Goal: Task Accomplishment & Management: Manage account settings

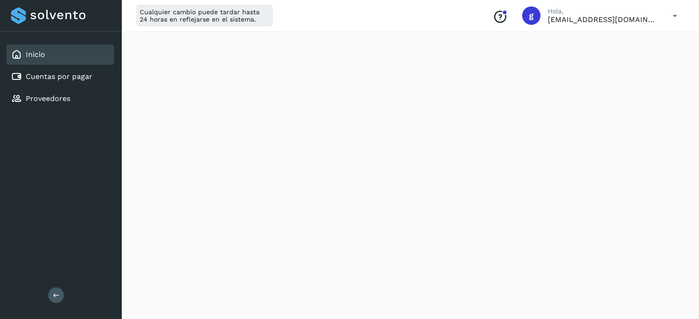
scroll to position [202, 0]
click at [55, 83] on div "Cuentas por pagar" at bounding box center [59, 77] width 107 height 20
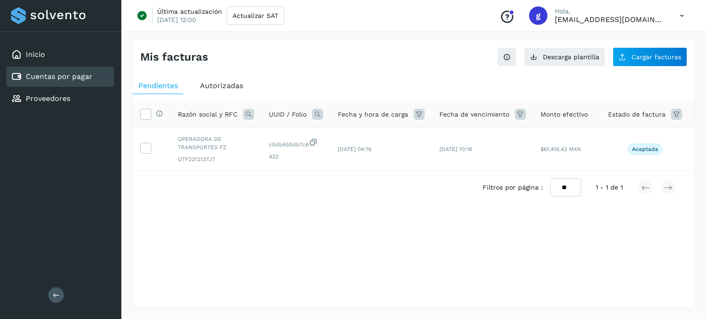
click at [231, 86] on span "Autorizadas" at bounding box center [221, 85] width 43 height 9
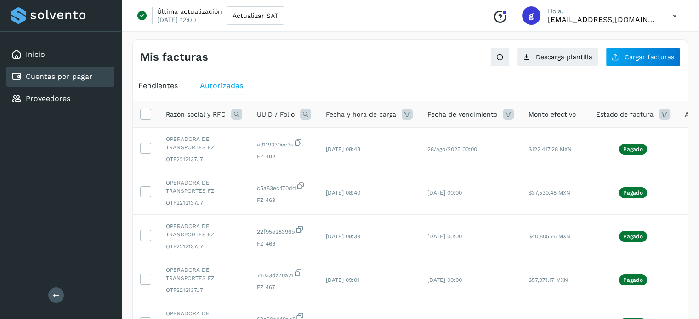
click at [504, 112] on icon at bounding box center [508, 114] width 11 height 11
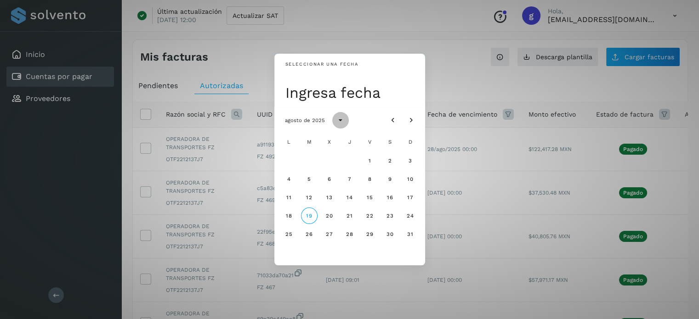
click at [340, 123] on icon "Seleccionar año" at bounding box center [340, 120] width 9 height 9
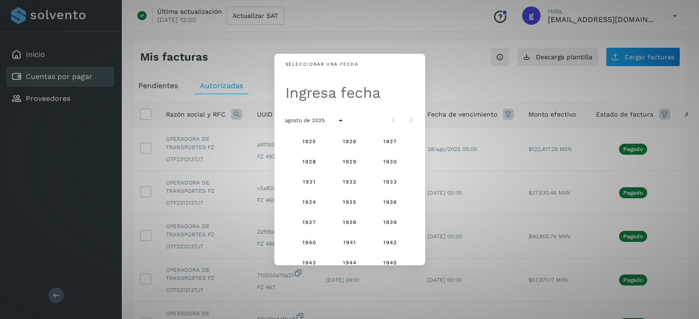
scroll to position [609, 0]
click at [346, 198] on span "2025" at bounding box center [349, 199] width 15 height 6
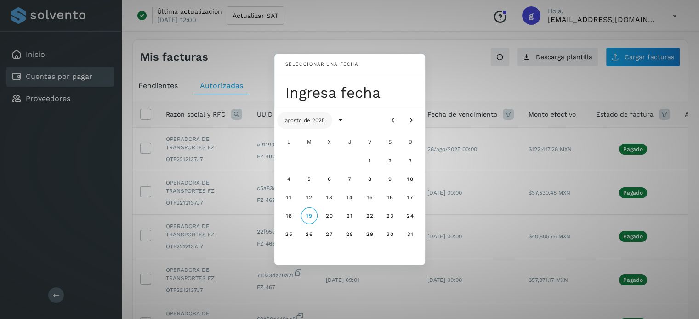
click at [292, 120] on span "agosto de 2025" at bounding box center [304, 120] width 40 height 6
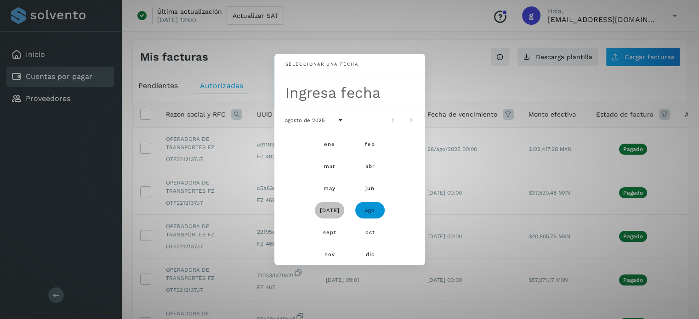
click at [329, 210] on span "[DATE]" at bounding box center [329, 210] width 20 height 6
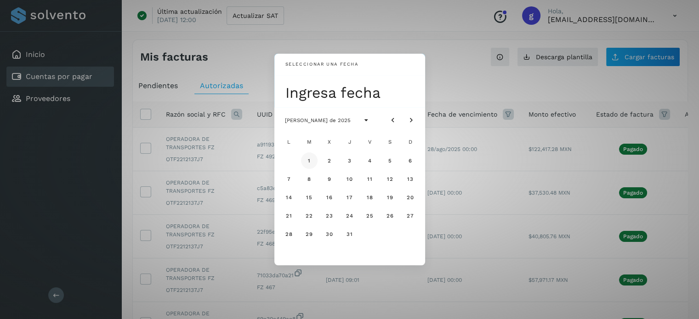
click at [310, 159] on span "1" at bounding box center [308, 161] width 3 height 6
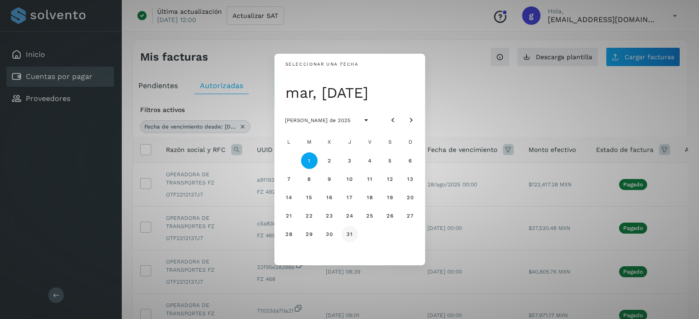
click at [349, 232] on span "31" at bounding box center [349, 234] width 7 height 6
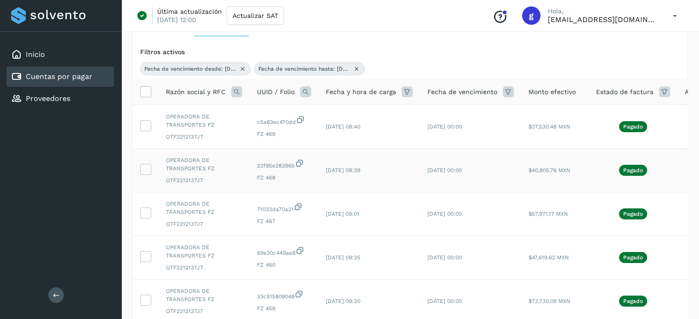
scroll to position [138, 0]
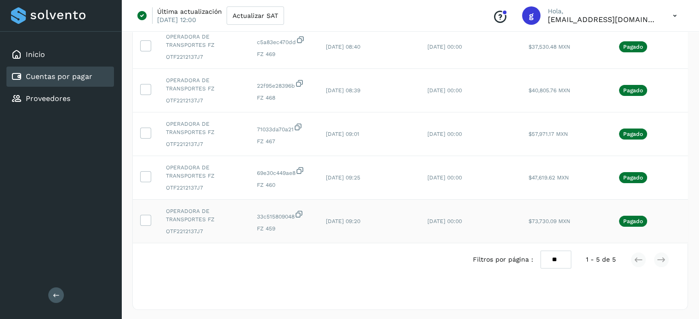
drag, startPoint x: 505, startPoint y: 238, endPoint x: 544, endPoint y: 235, distance: 39.2
click at [544, 235] on tr "OPERADORA DE TRANSPORTES FZ OTF2212137J7 33c515809048 FZ 459 [DATE] 09:20 [DATE…" at bounding box center [429, 222] width 593 height 44
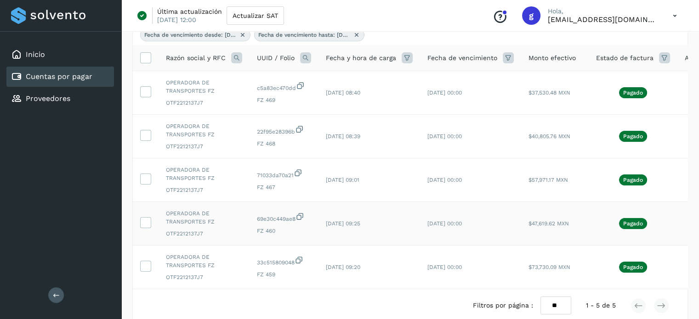
drag, startPoint x: 146, startPoint y: 264, endPoint x: 147, endPoint y: 236, distance: 27.6
click at [147, 264] on icon at bounding box center [146, 266] width 10 height 10
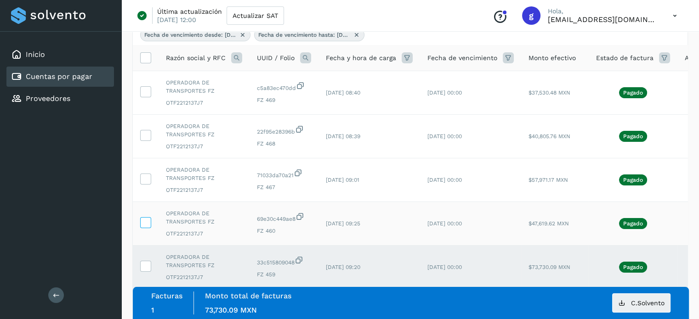
click at [147, 226] on icon at bounding box center [146, 222] width 10 height 10
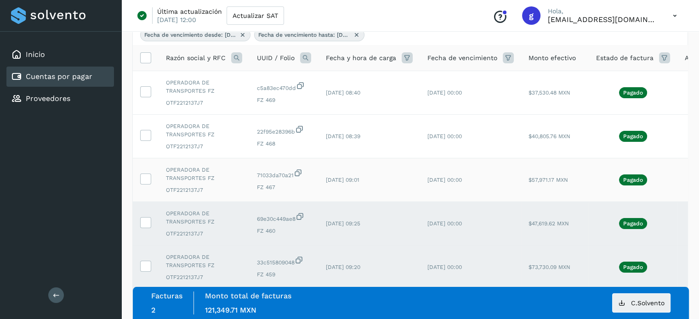
click at [146, 172] on td at bounding box center [146, 180] width 26 height 44
click at [149, 170] on td at bounding box center [146, 180] width 26 height 44
click at [147, 176] on icon at bounding box center [146, 179] width 10 height 10
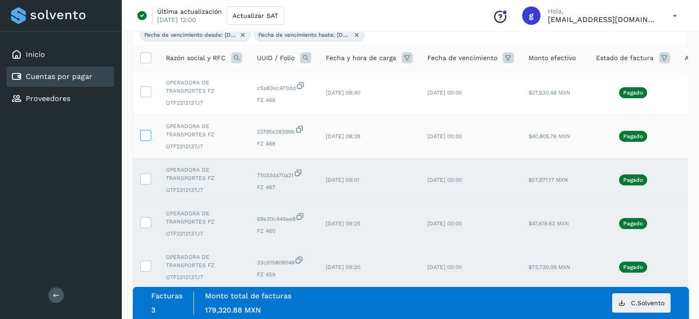
click at [146, 134] on icon at bounding box center [146, 135] width 10 height 10
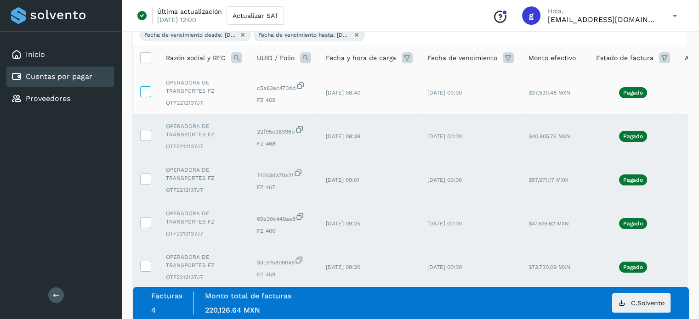
click at [147, 95] on icon at bounding box center [146, 91] width 10 height 10
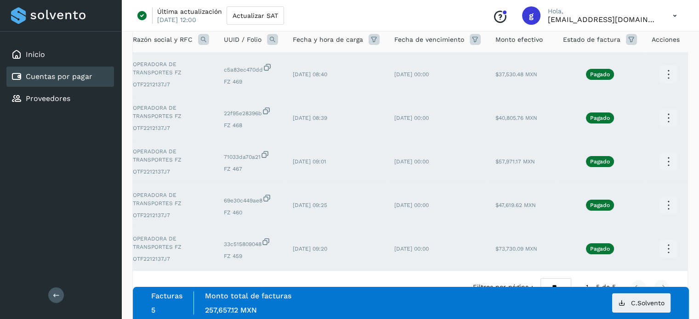
scroll to position [7, 0]
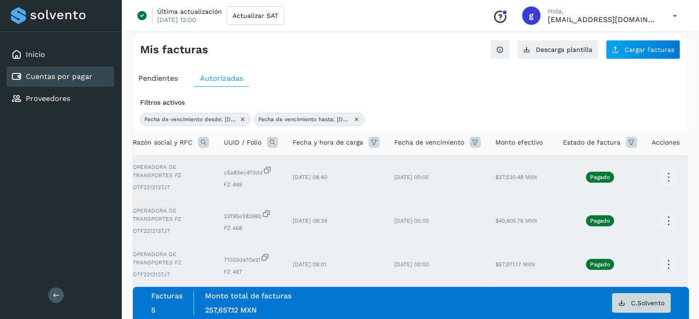
click at [618, 305] on icon at bounding box center [621, 303] width 7 height 7
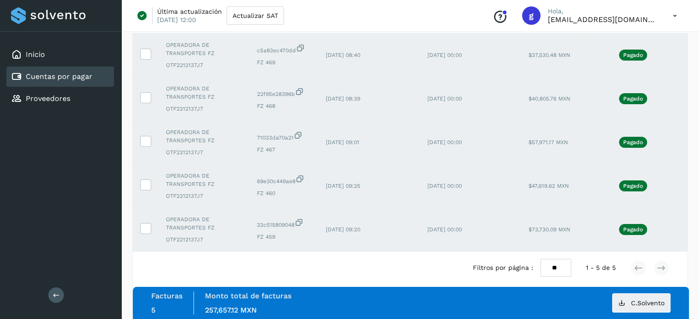
scroll to position [145, 0]
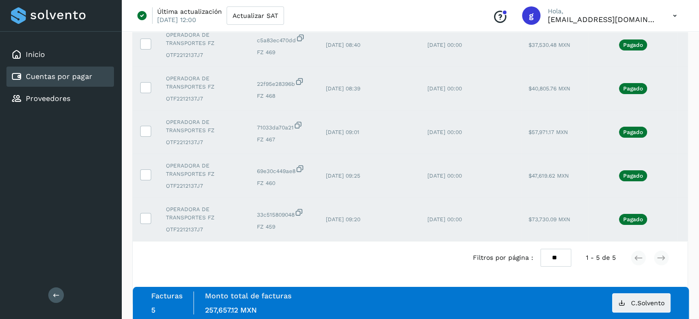
click at [301, 208] on icon at bounding box center [298, 213] width 9 height 10
drag, startPoint x: 266, startPoint y: 252, endPoint x: 233, endPoint y: 238, distance: 35.8
click at [266, 252] on div "Filtros por página : ** ** ** 1 - 5 de 5" at bounding box center [410, 258] width 554 height 33
drag, startPoint x: 204, startPoint y: 223, endPoint x: 158, endPoint y: 223, distance: 45.5
click at [158, 223] on td "OPERADORA DE TRANSPORTES FZ OTF2212137J7" at bounding box center [203, 220] width 91 height 44
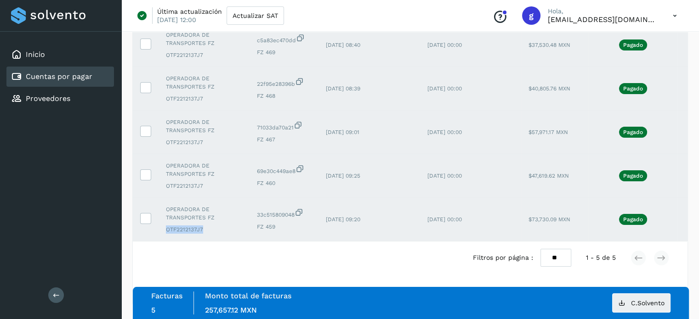
copy span "OTF2212137J7"
click at [296, 208] on span "33c515809048" at bounding box center [284, 213] width 54 height 11
click at [300, 208] on icon at bounding box center [298, 213] width 9 height 10
click at [304, 164] on icon at bounding box center [299, 169] width 9 height 10
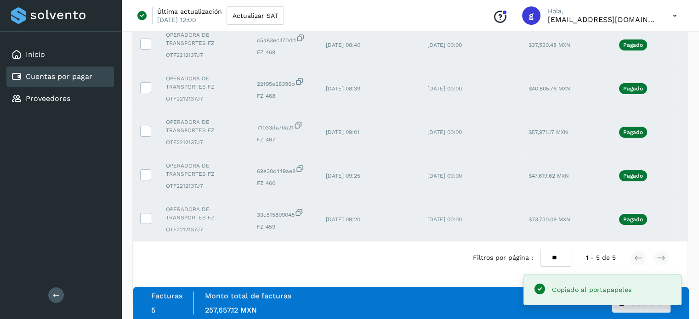
click at [301, 120] on icon at bounding box center [298, 125] width 9 height 10
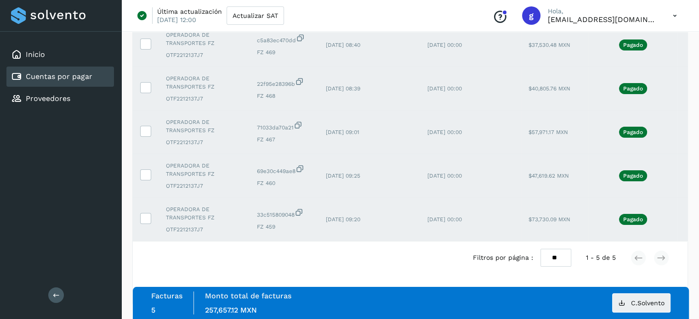
click at [297, 120] on icon at bounding box center [298, 125] width 9 height 10
click at [300, 77] on icon at bounding box center [299, 82] width 9 height 10
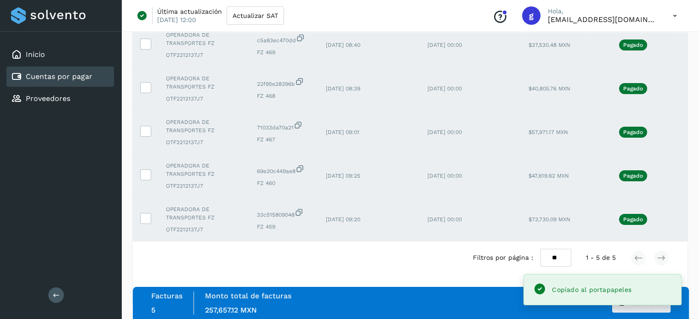
click at [300, 33] on icon at bounding box center [300, 38] width 9 height 10
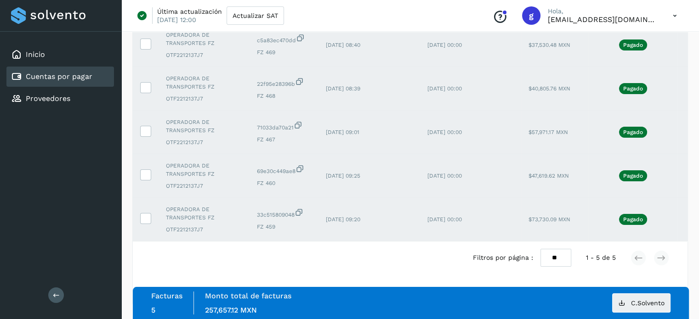
click at [300, 33] on icon at bounding box center [300, 38] width 9 height 10
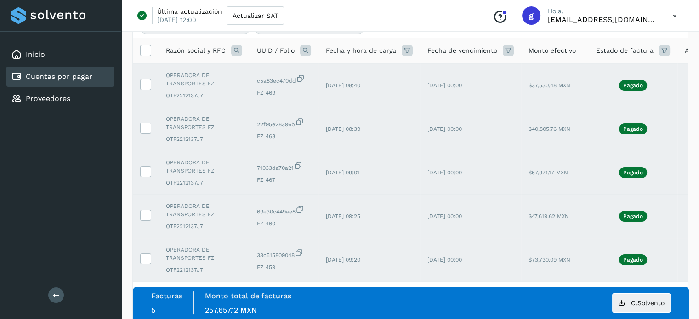
click at [261, 156] on td "71033da70a21 FZ 467" at bounding box center [283, 173] width 69 height 44
